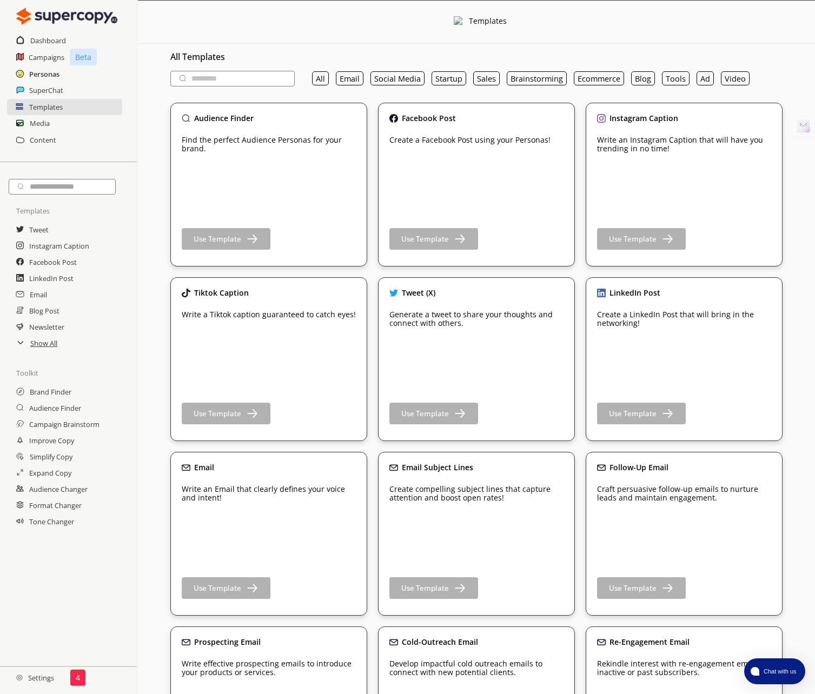
click at [41, 75] on h2 "Personas" at bounding box center [44, 74] width 30 height 16
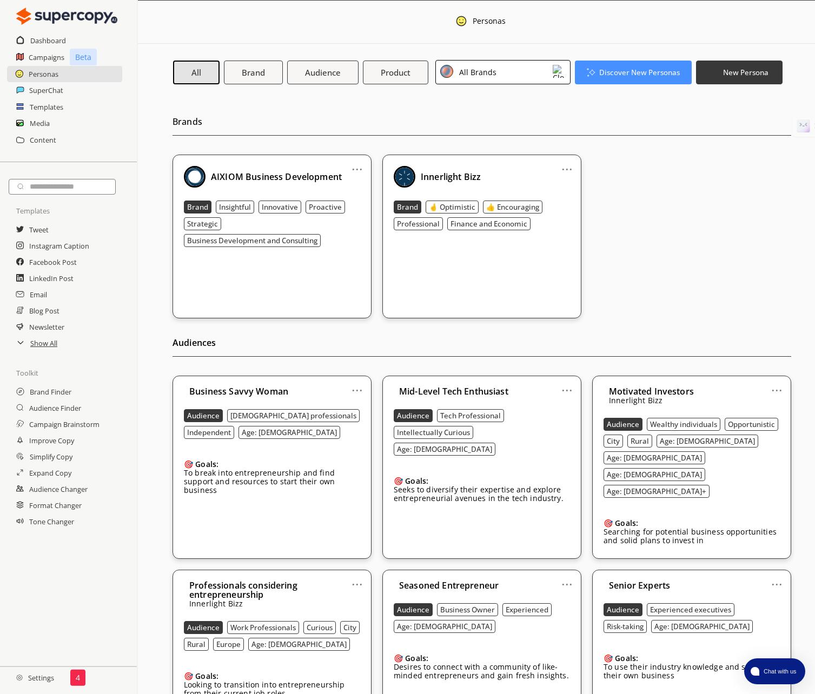
click at [40, 679] on h2 "Settings" at bounding box center [35, 678] width 70 height 22
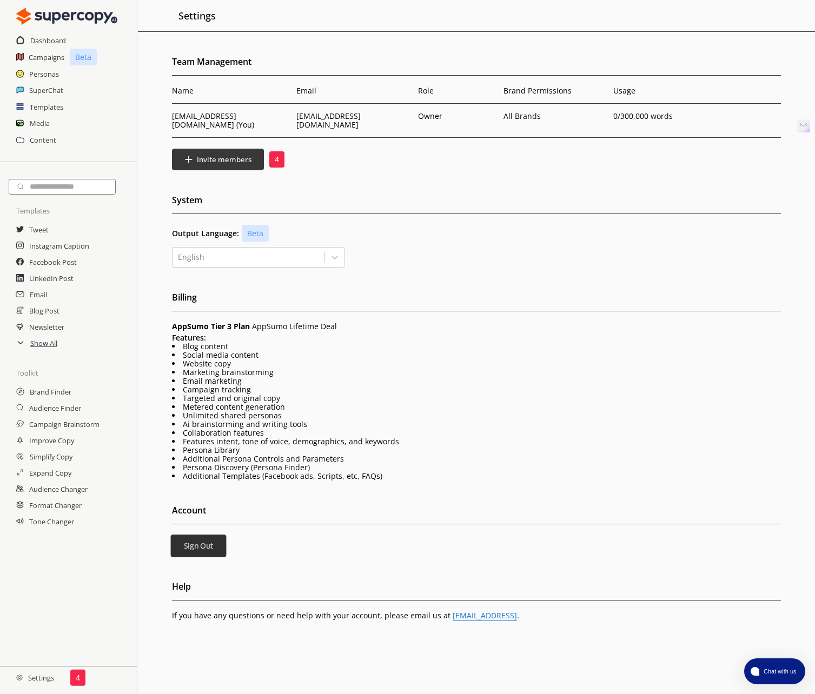
click at [196, 541] on b "Sign Out" at bounding box center [198, 546] width 30 height 10
